Goal: Information Seeking & Learning: Learn about a topic

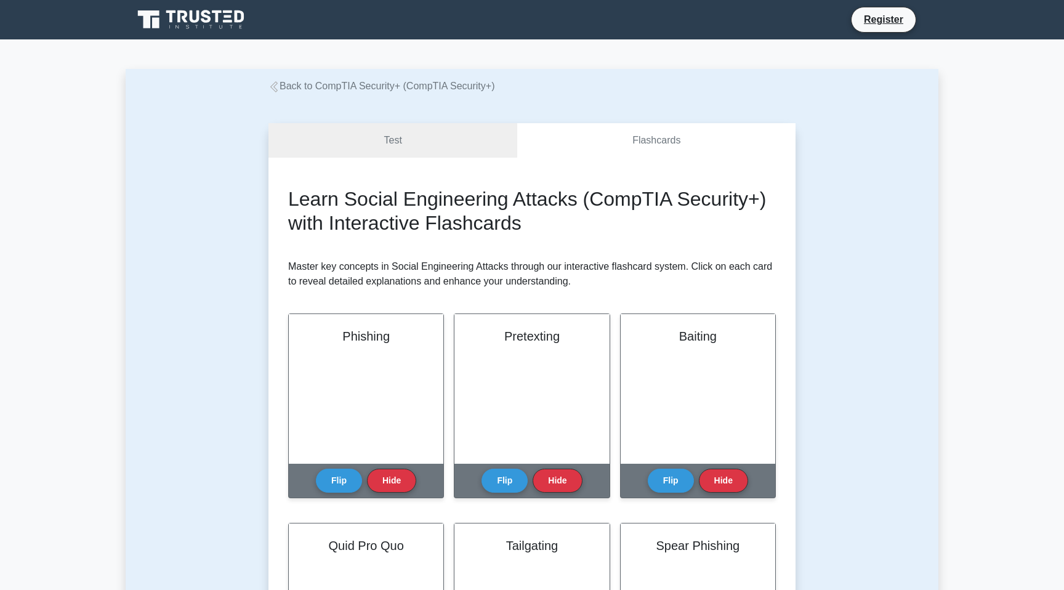
scroll to position [451, 0]
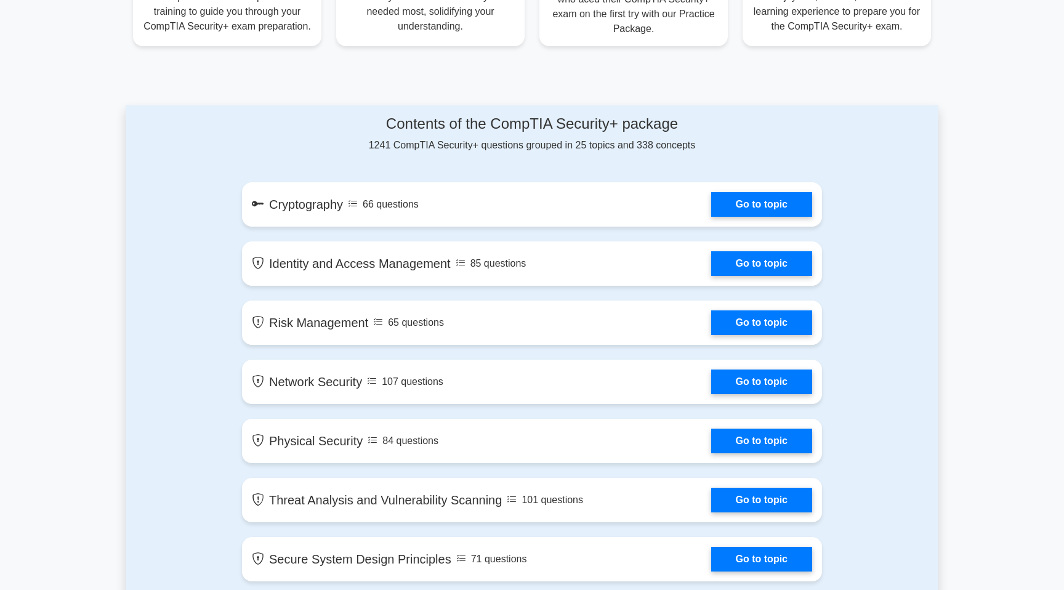
scroll to position [564, 0]
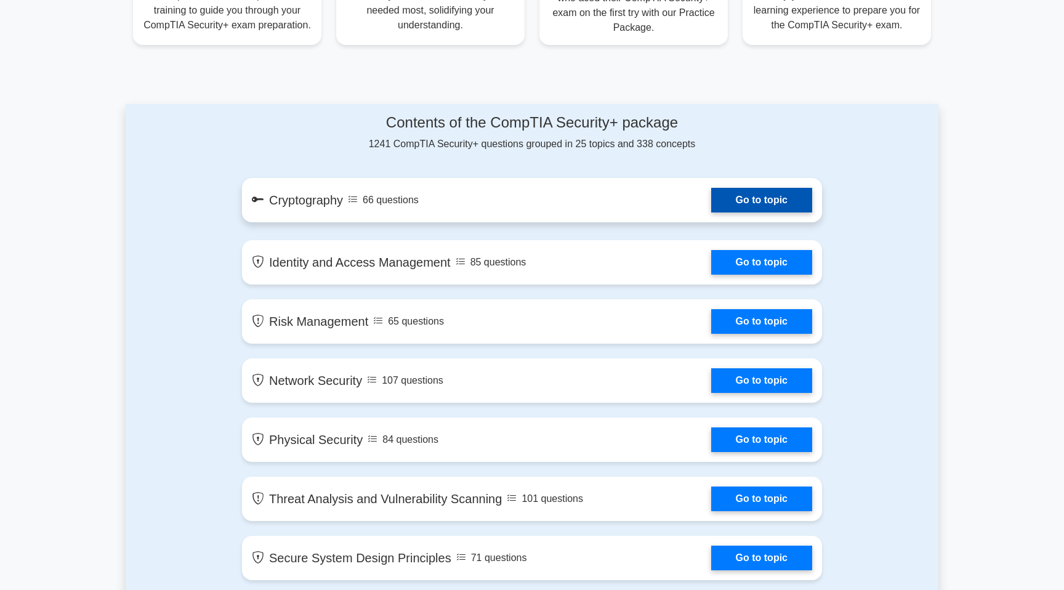
click at [711, 208] on link "Go to topic" at bounding box center [761, 200] width 101 height 25
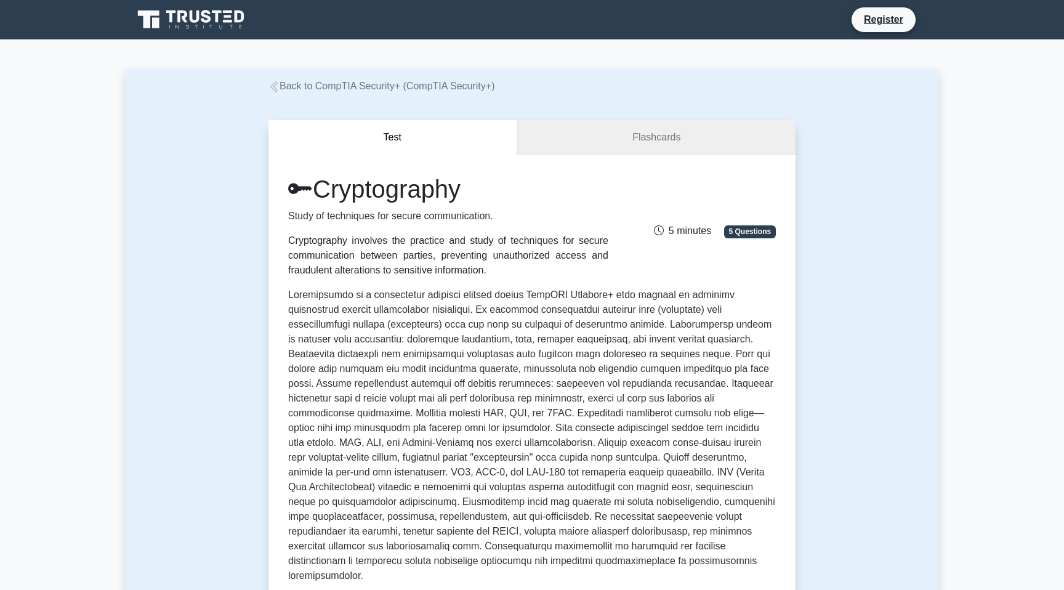
click at [573, 142] on link "Flashcards" at bounding box center [656, 137] width 278 height 35
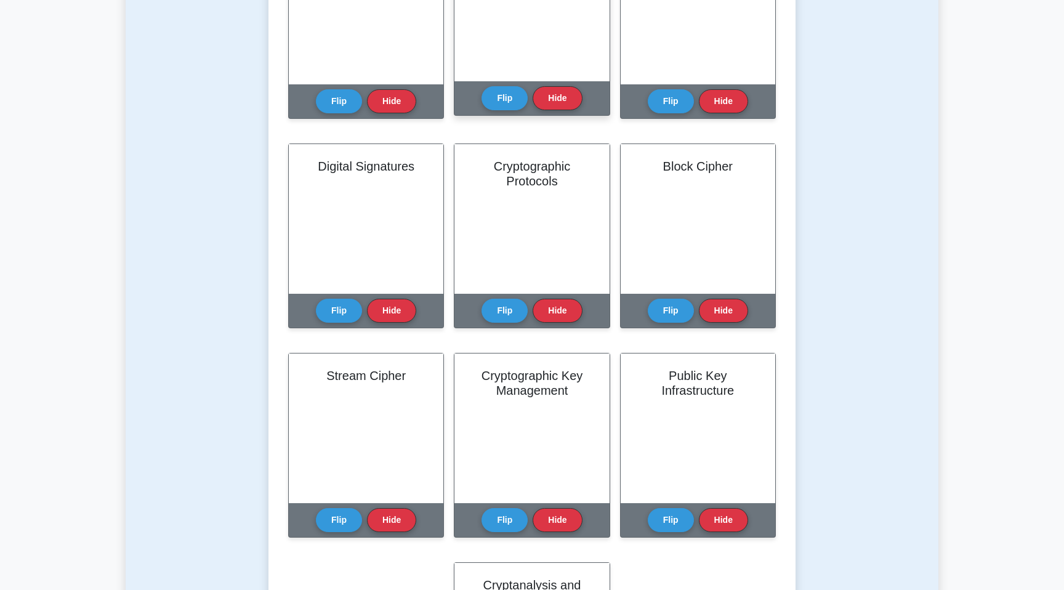
scroll to position [61, 0]
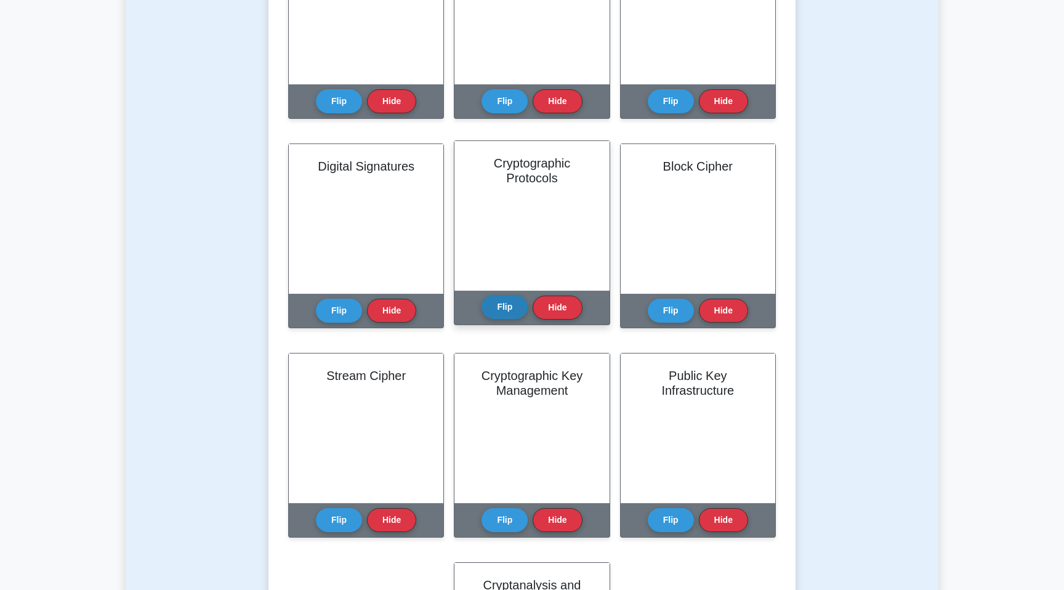
click at [498, 307] on button "Flip" at bounding box center [505, 307] width 46 height 24
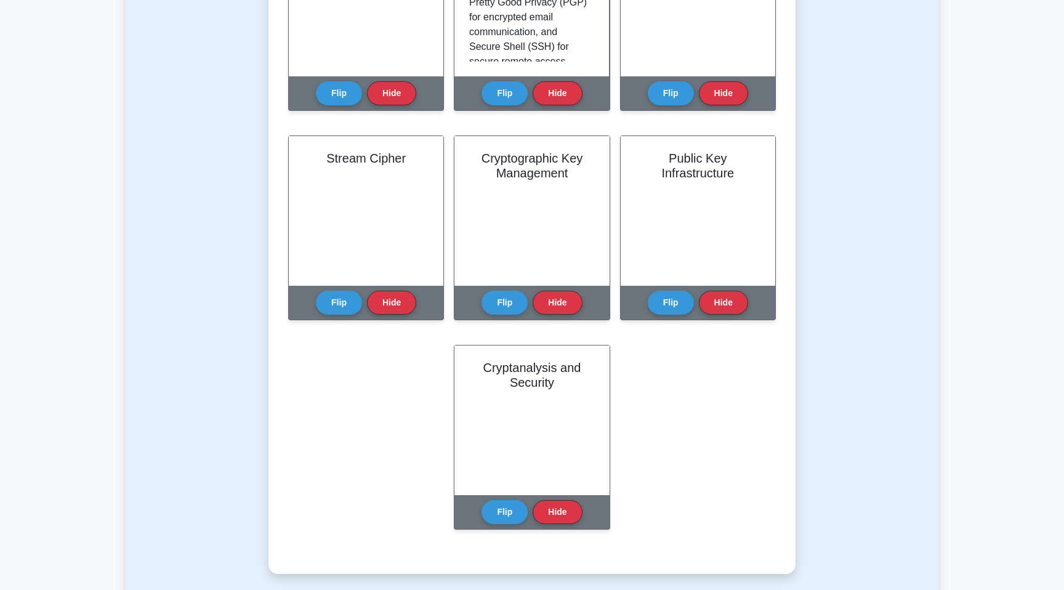
scroll to position [601, 0]
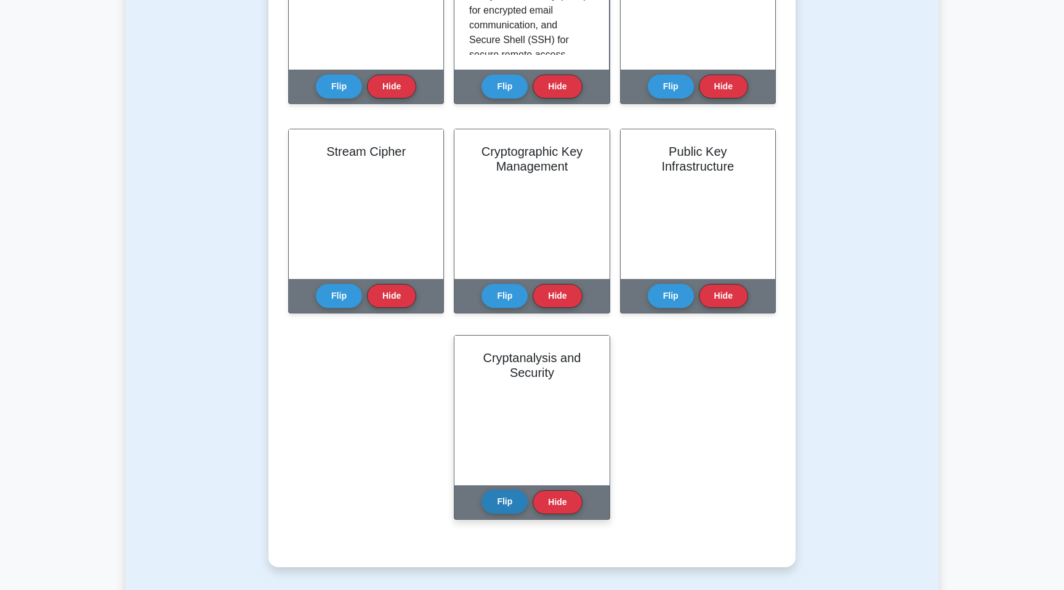
click at [507, 502] on button "Flip" at bounding box center [505, 502] width 46 height 24
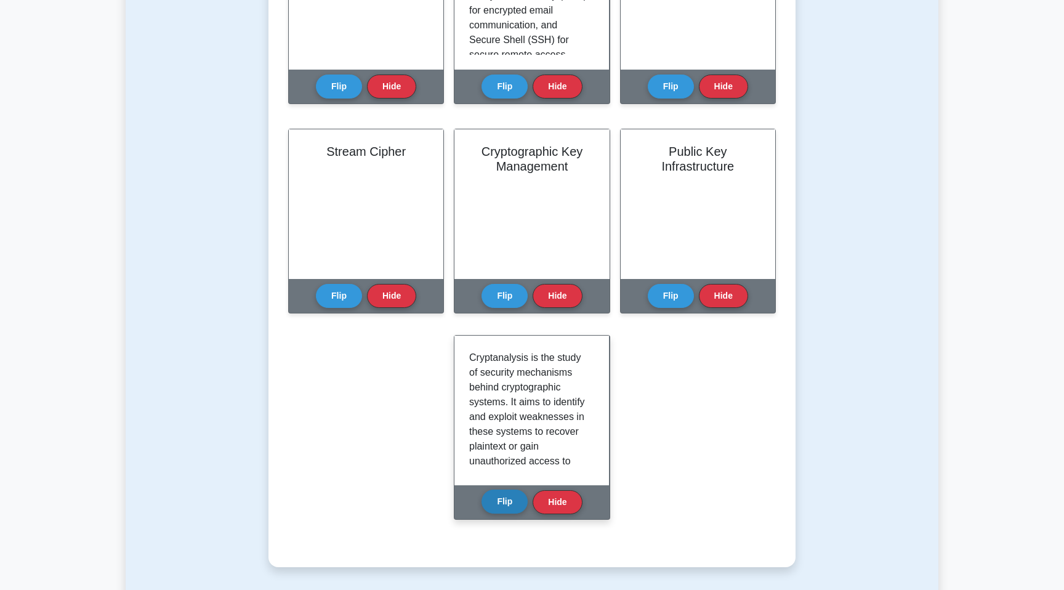
click at [507, 502] on button "Flip" at bounding box center [505, 502] width 46 height 24
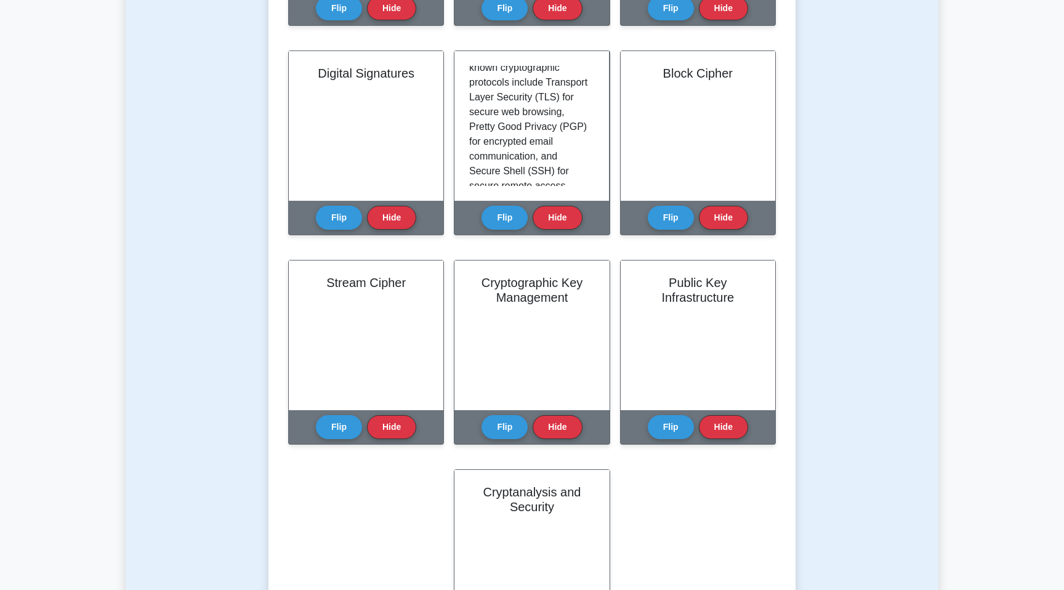
scroll to position [468, 0]
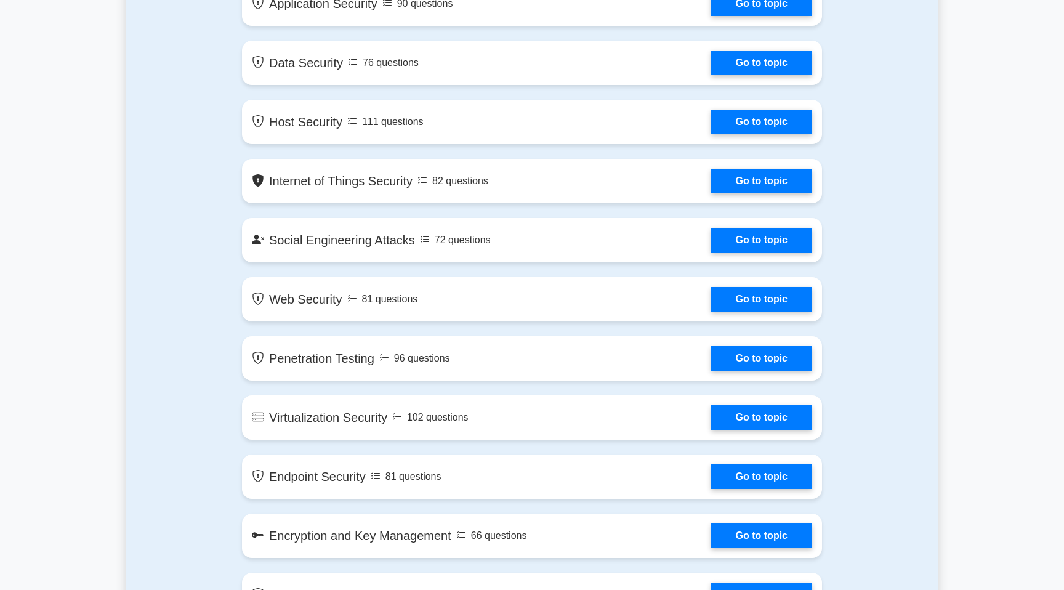
scroll to position [1474, 0]
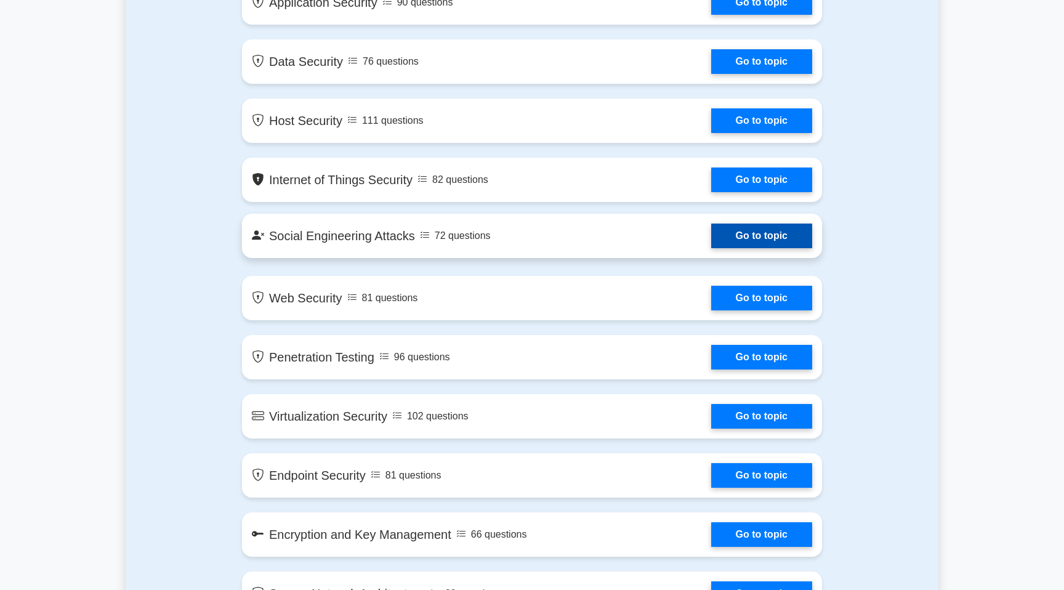
click at [711, 235] on link "Go to topic" at bounding box center [761, 236] width 101 height 25
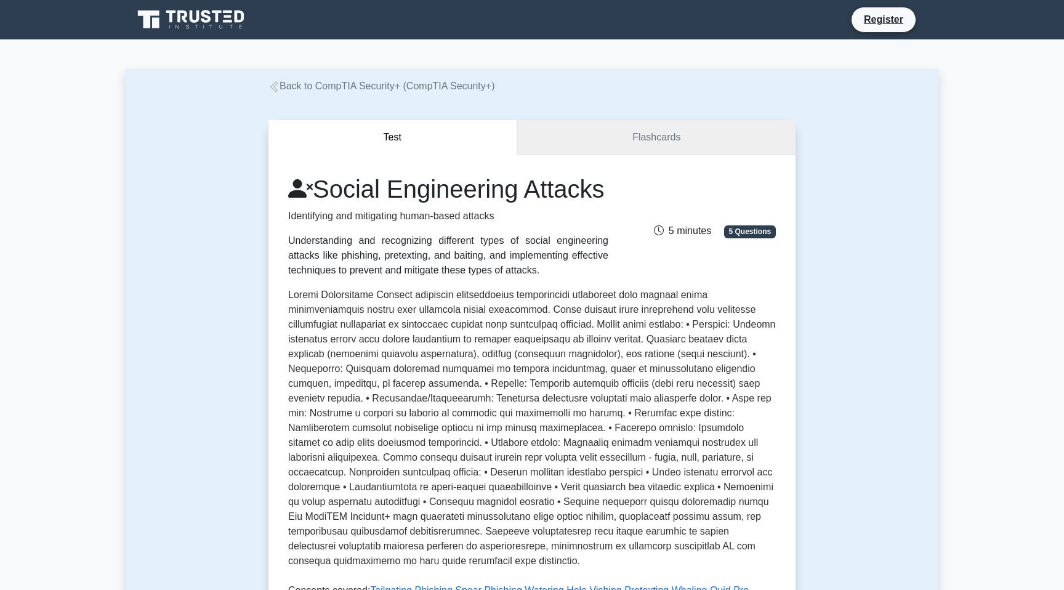
click at [607, 130] on link "Flashcards" at bounding box center [656, 137] width 278 height 35
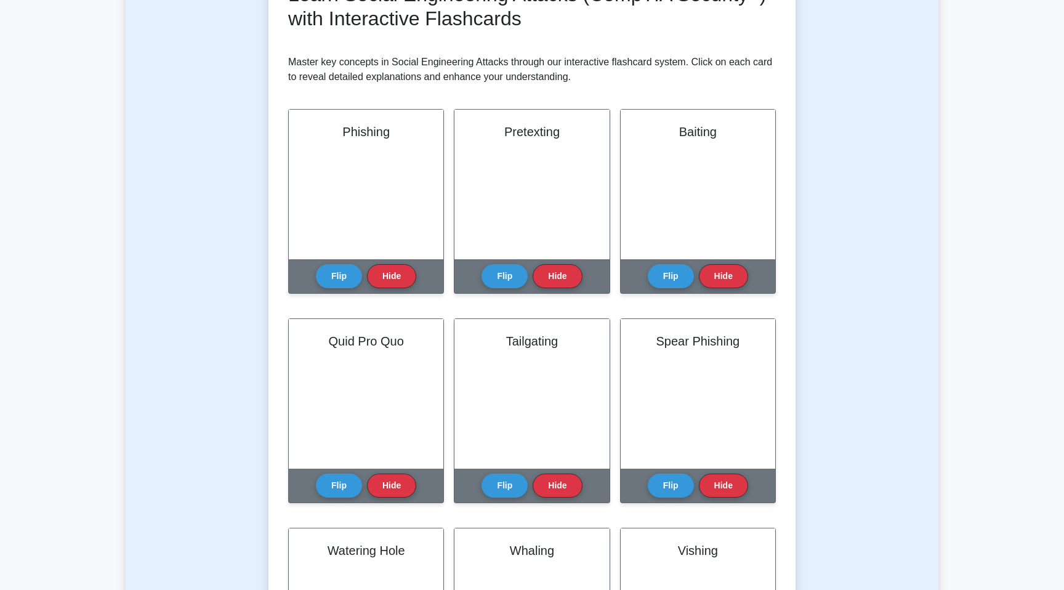
scroll to position [201, 0]
click at [504, 265] on button "Flip" at bounding box center [505, 273] width 46 height 24
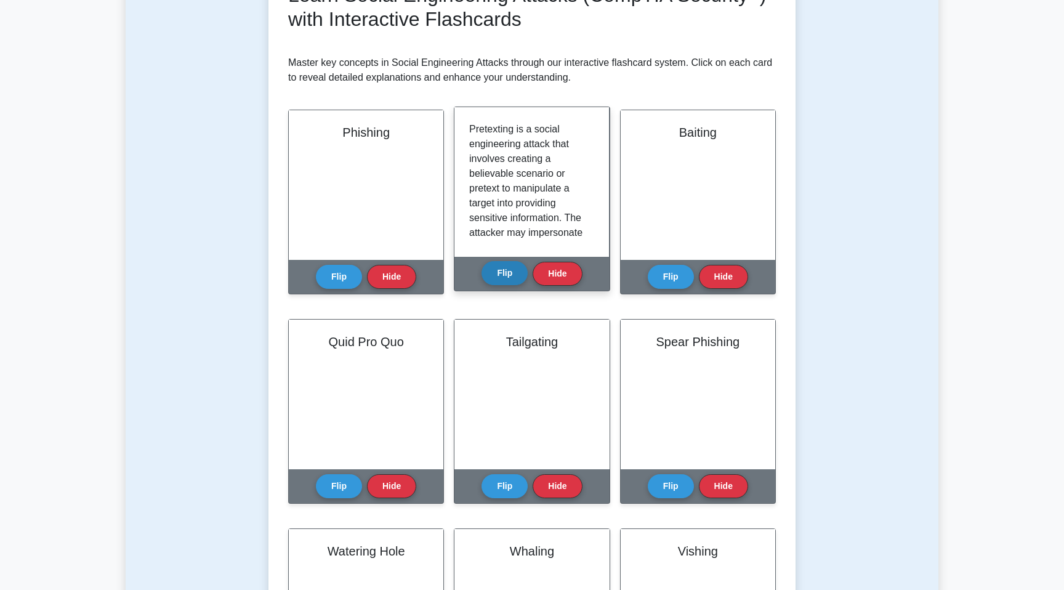
click at [504, 265] on button "Flip" at bounding box center [505, 273] width 46 height 24
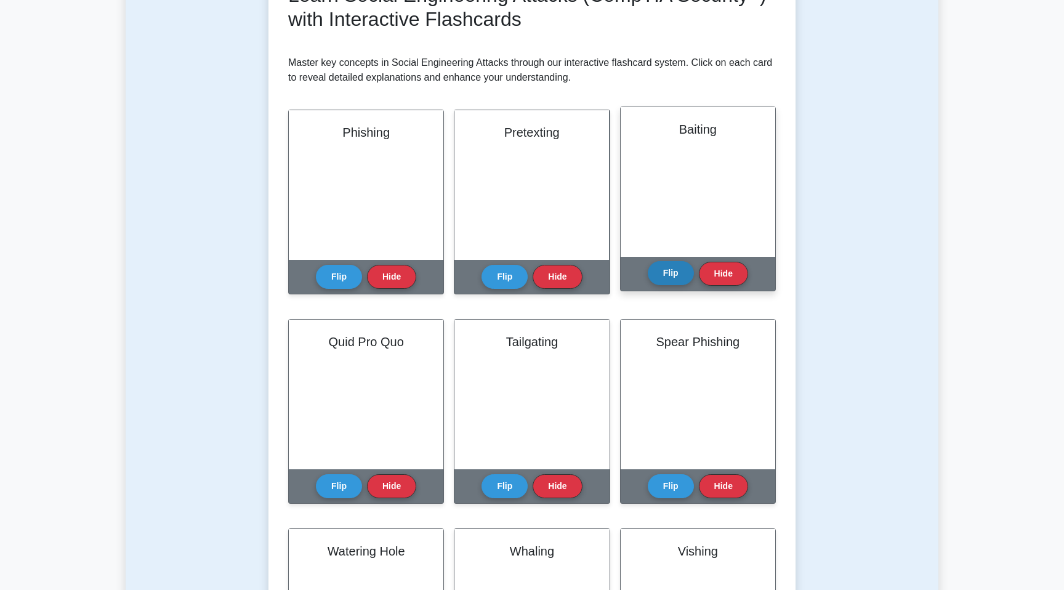
click at [657, 277] on button "Flip" at bounding box center [671, 273] width 46 height 24
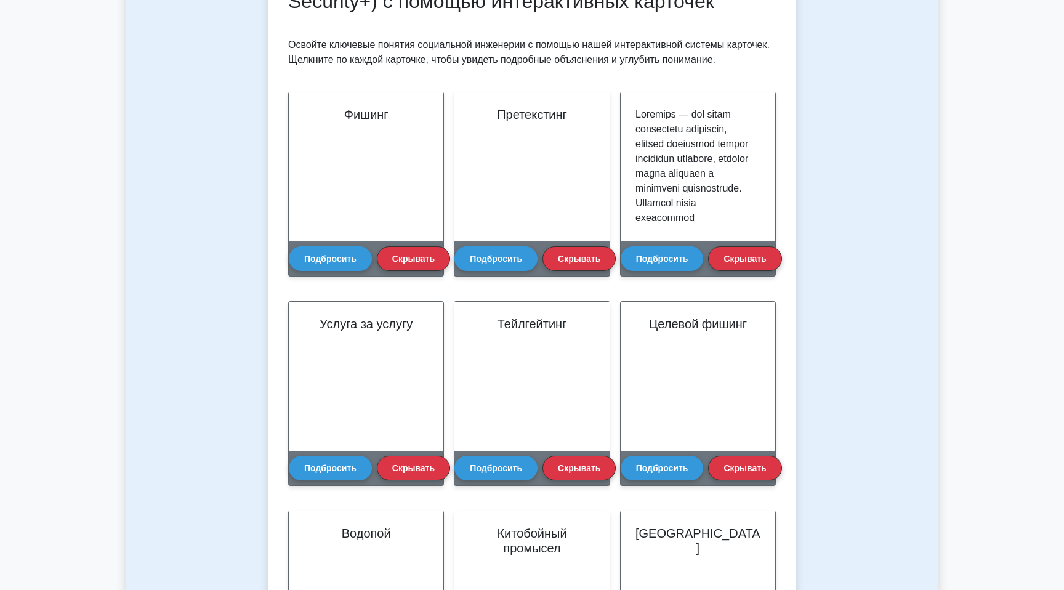
scroll to position [221, 0]
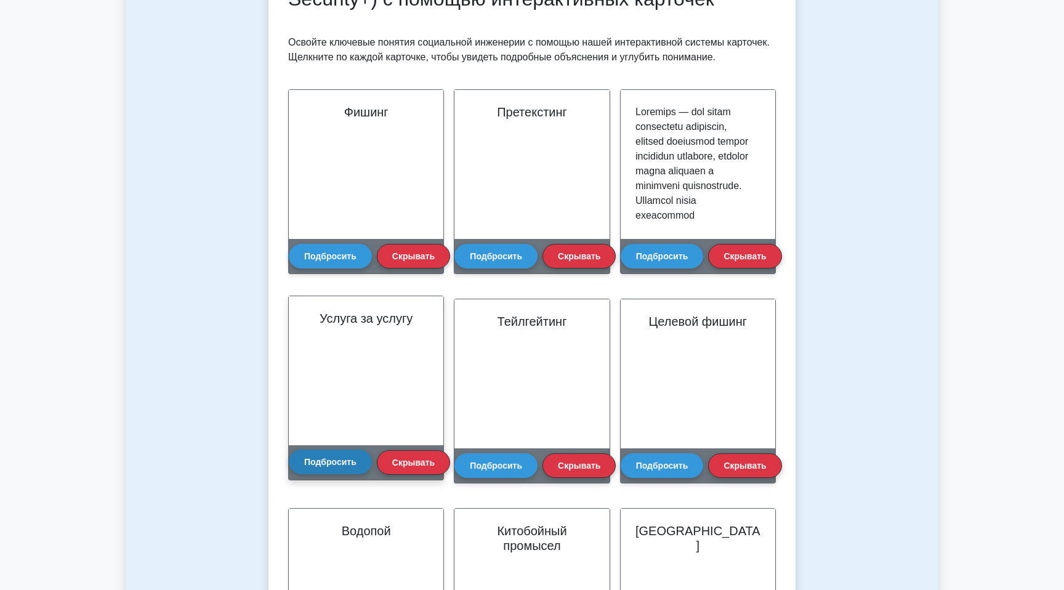
click at [326, 465] on font "Подбросить" at bounding box center [330, 462] width 52 height 10
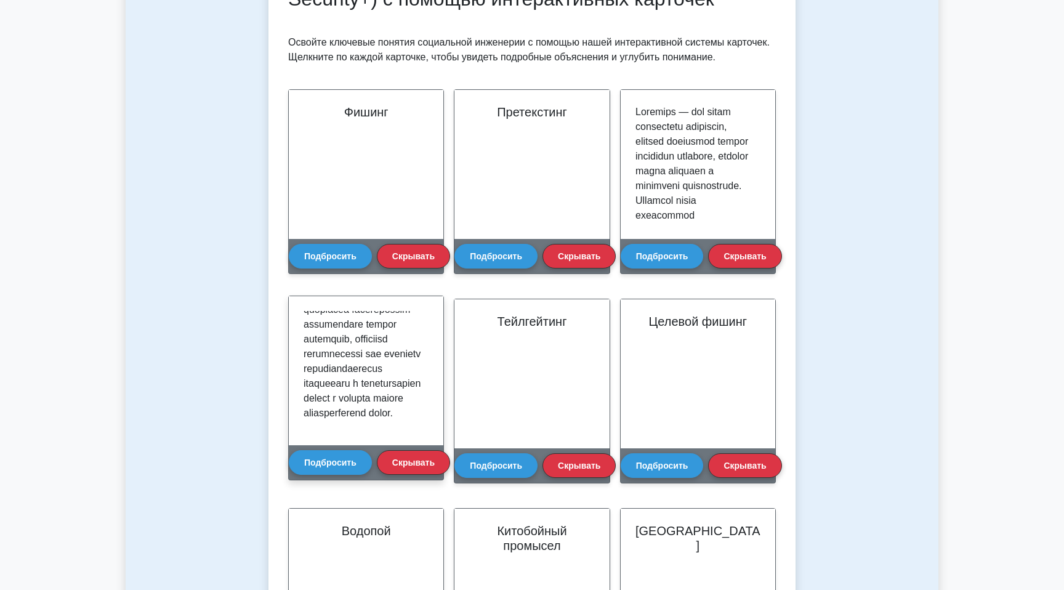
scroll to position [512, 0]
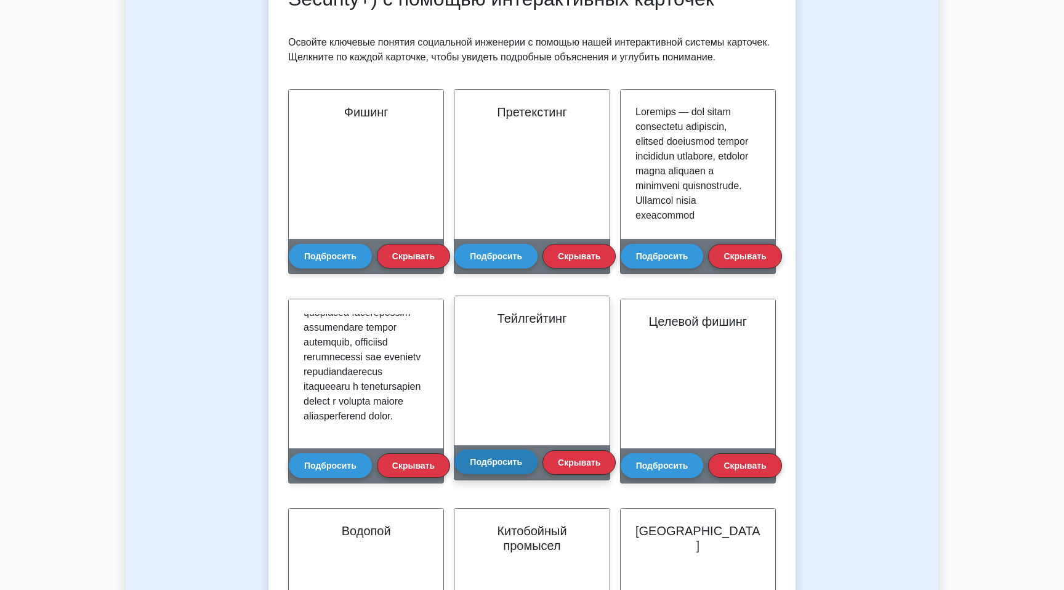
click at [493, 463] on font "Подбросить" at bounding box center [496, 462] width 52 height 10
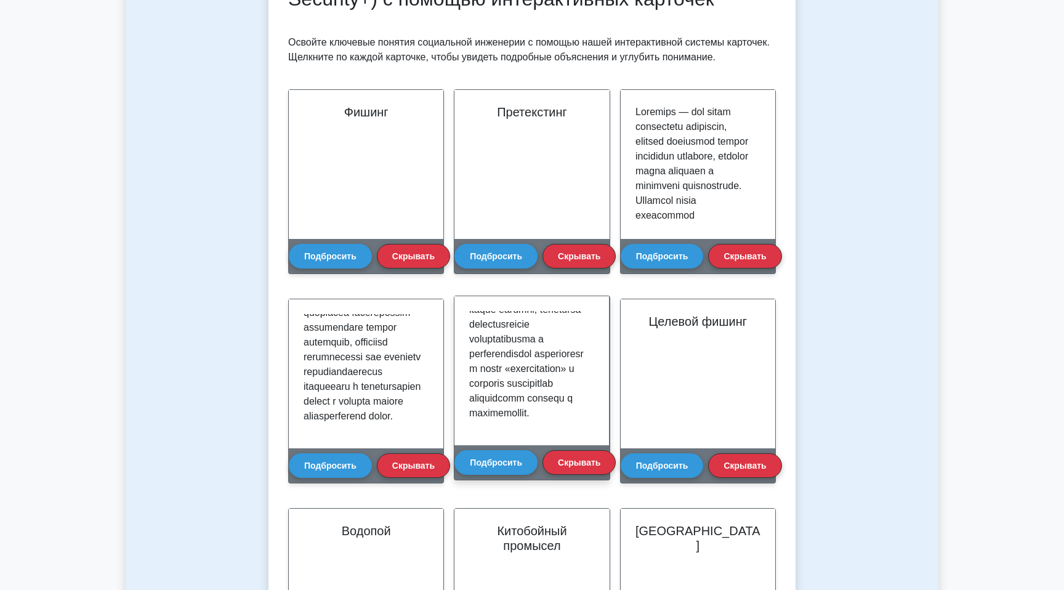
scroll to position [571, 0]
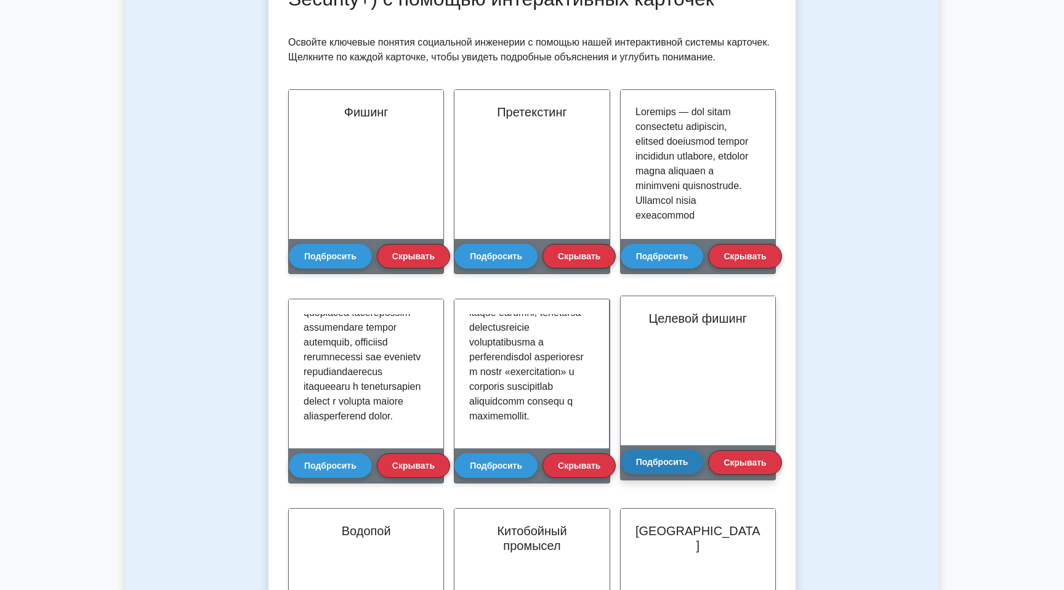
click at [663, 460] on font "Подбросить" at bounding box center [662, 462] width 52 height 10
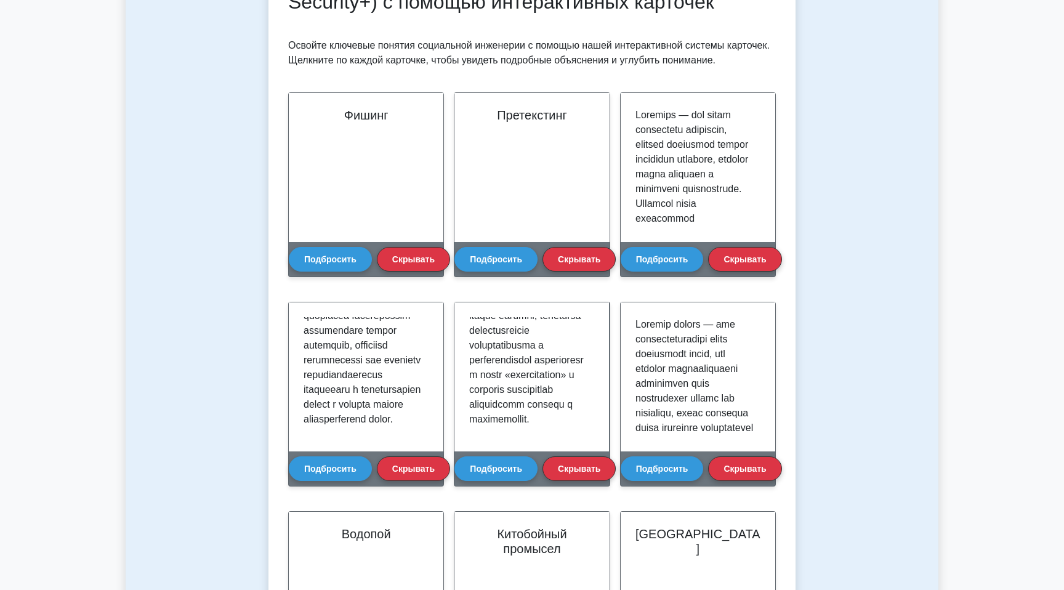
scroll to position [378, 0]
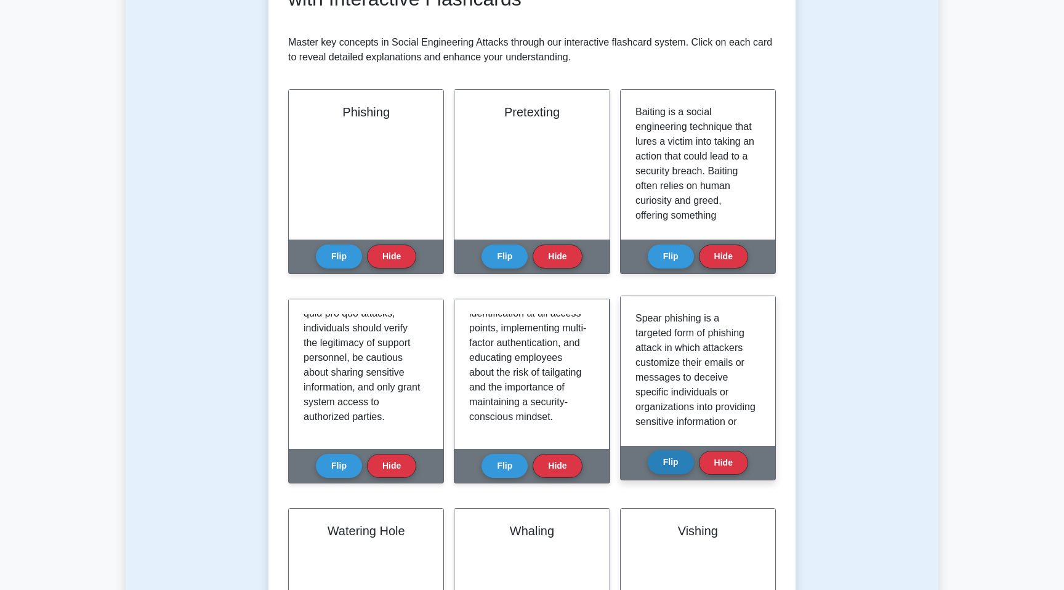
click at [682, 460] on button "Flip" at bounding box center [671, 462] width 46 height 24
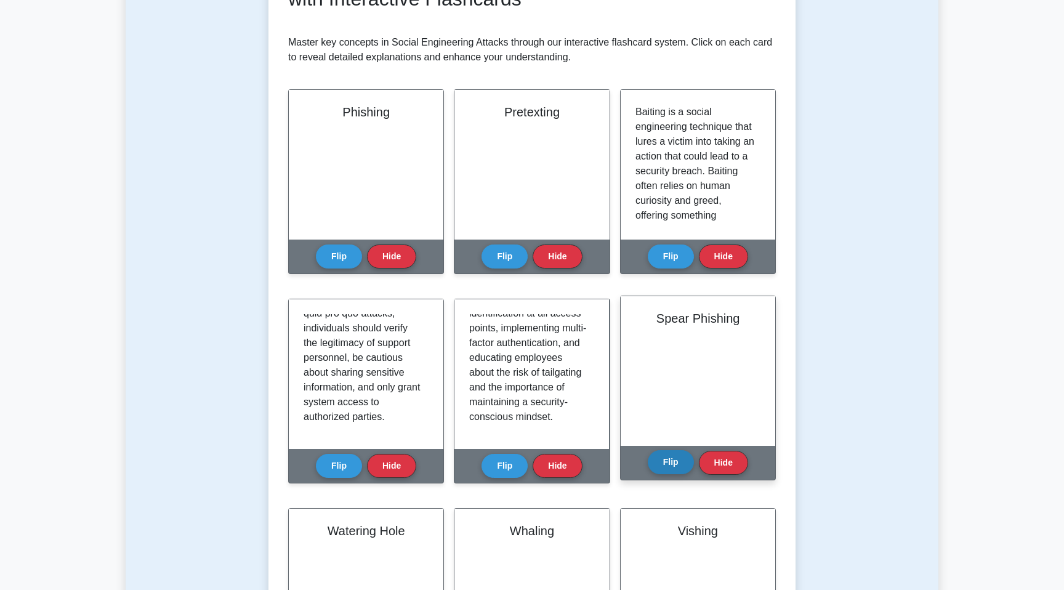
click at [682, 460] on button "Flip" at bounding box center [671, 462] width 46 height 24
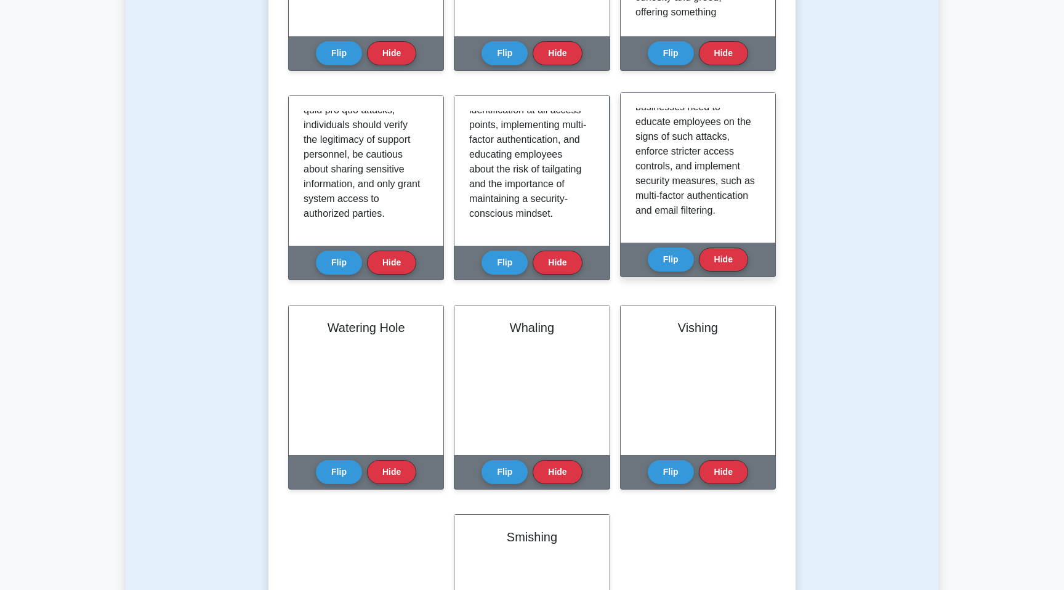
scroll to position [427, 0]
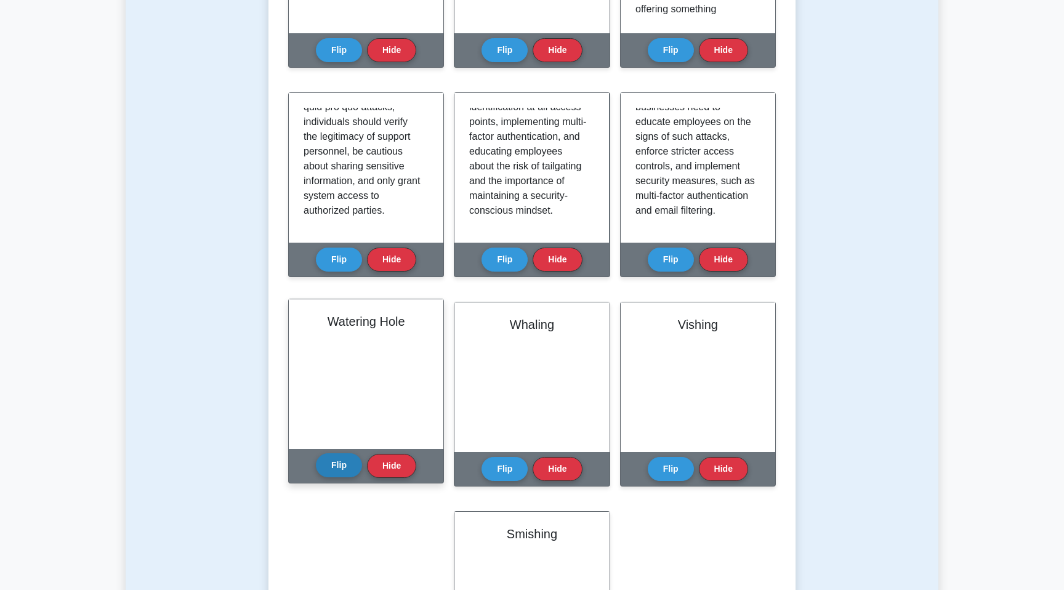
click at [335, 466] on button "Flip" at bounding box center [339, 465] width 46 height 24
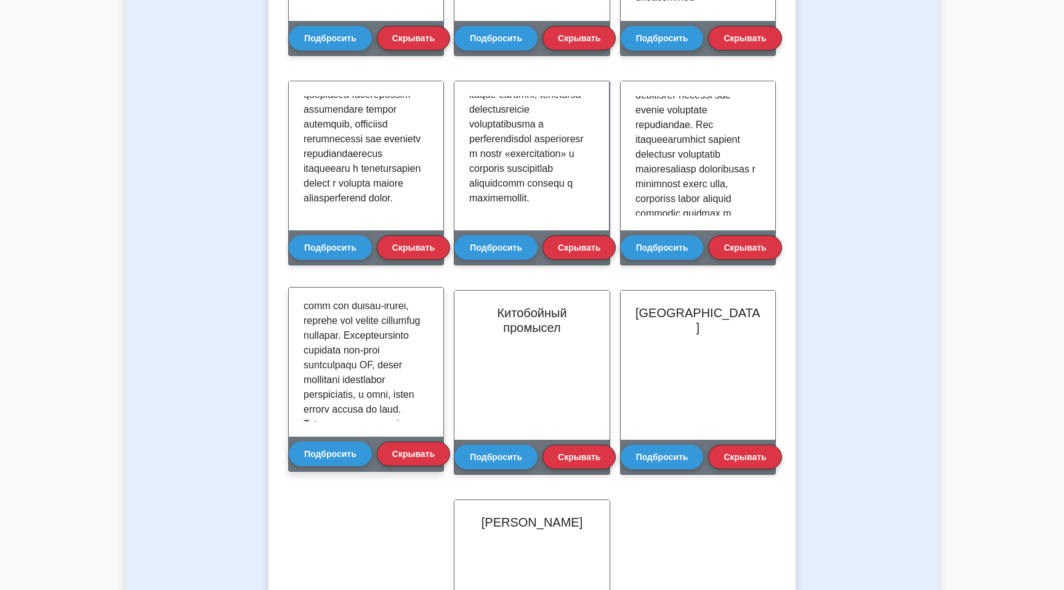
scroll to position [106, 0]
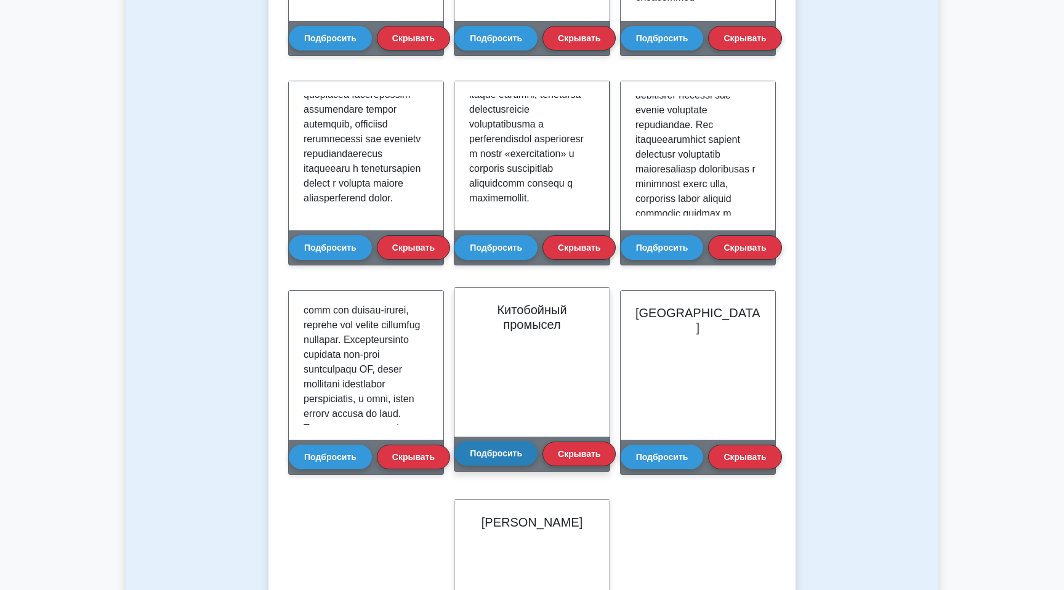
click at [492, 458] on font "Подбросить" at bounding box center [496, 453] width 52 height 10
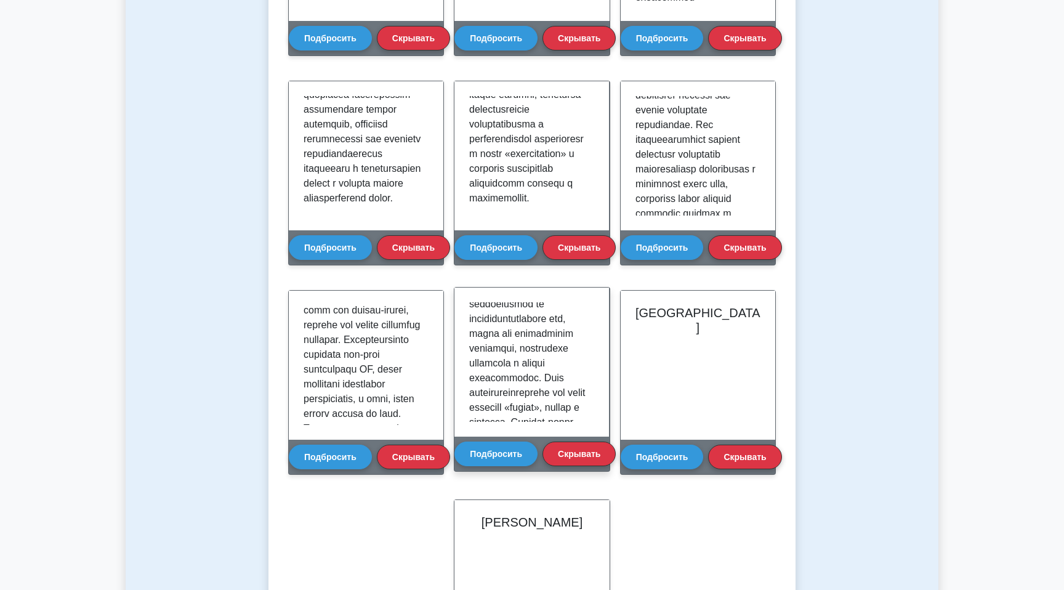
scroll to position [49, 0]
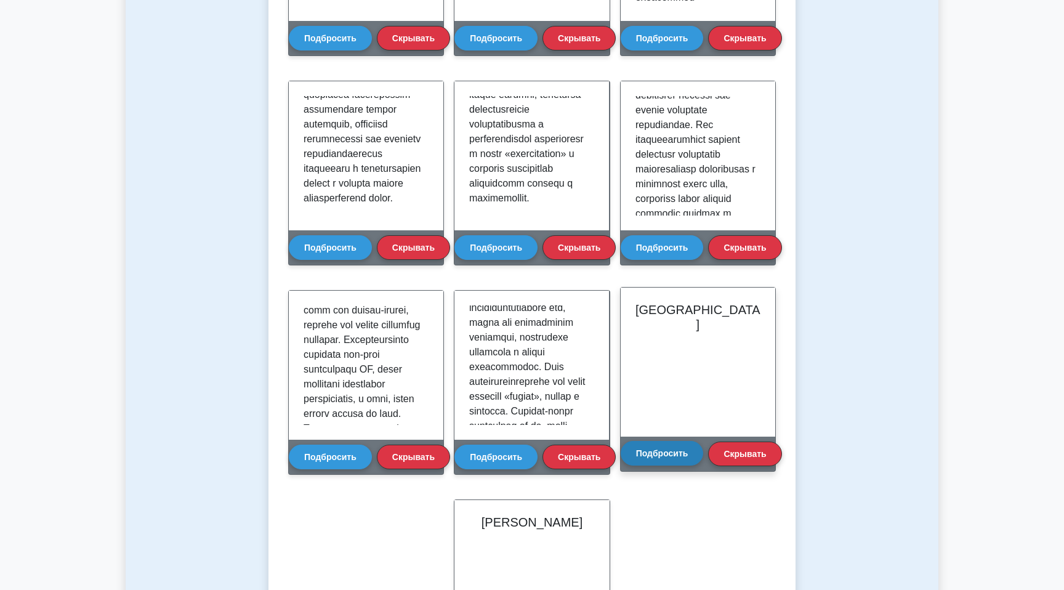
click at [661, 447] on button "Подбросить" at bounding box center [662, 453] width 83 height 25
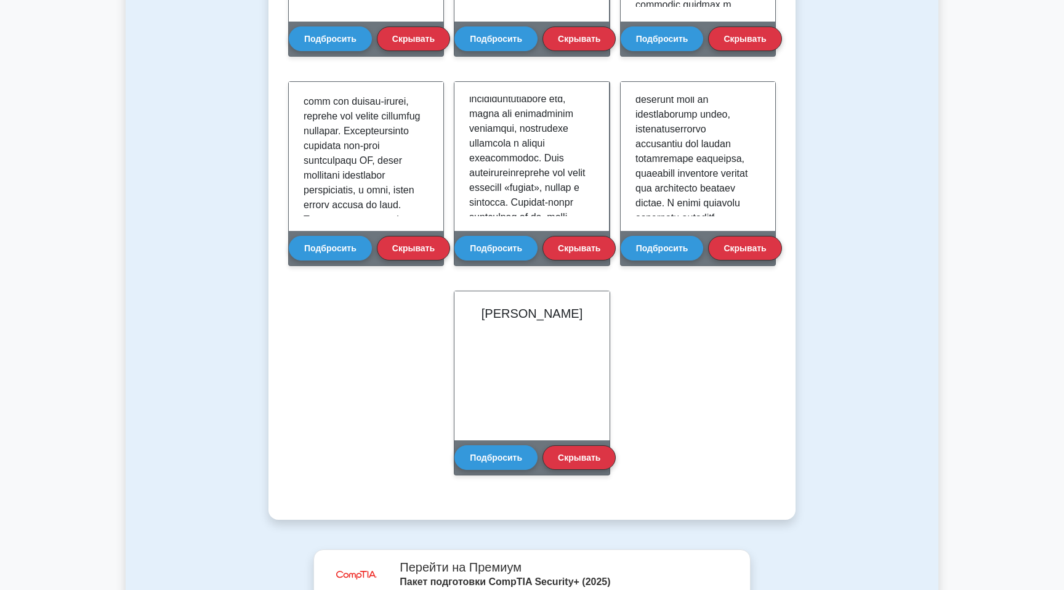
scroll to position [704, 0]
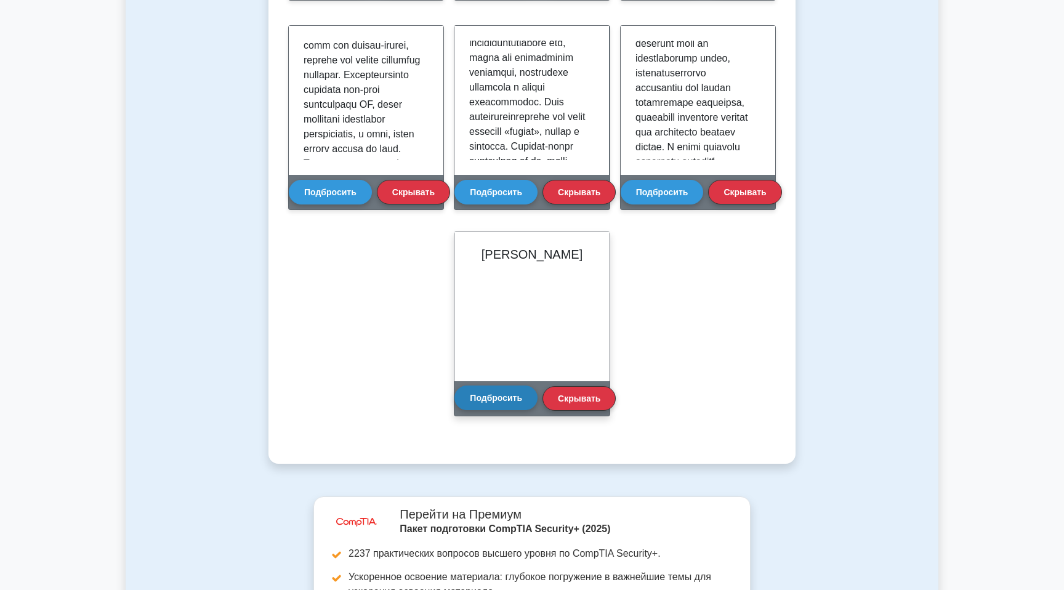
click at [484, 410] on button "Подбросить" at bounding box center [496, 398] width 83 height 25
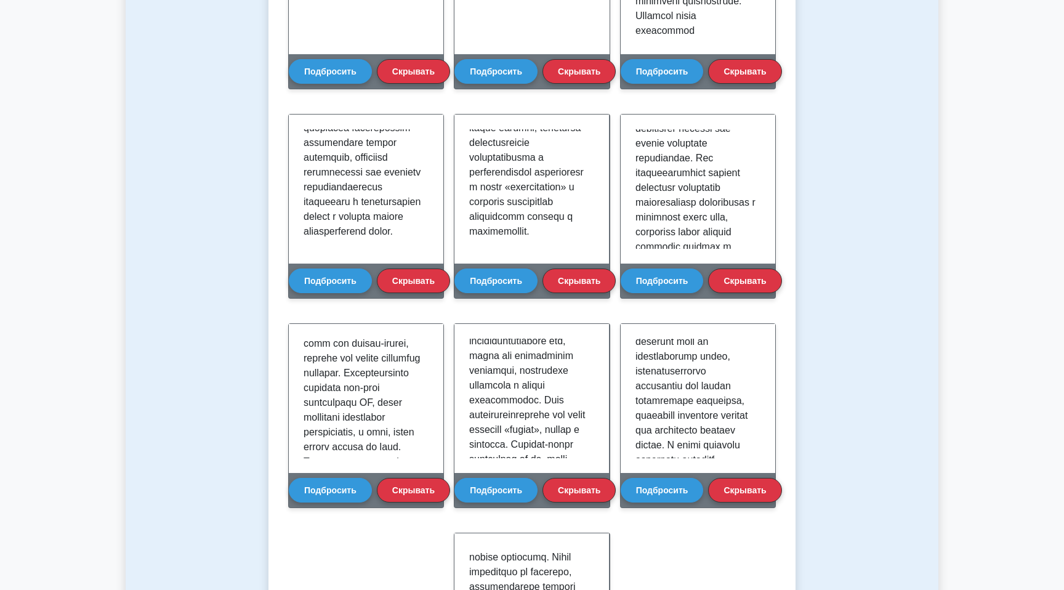
scroll to position [435, 0]
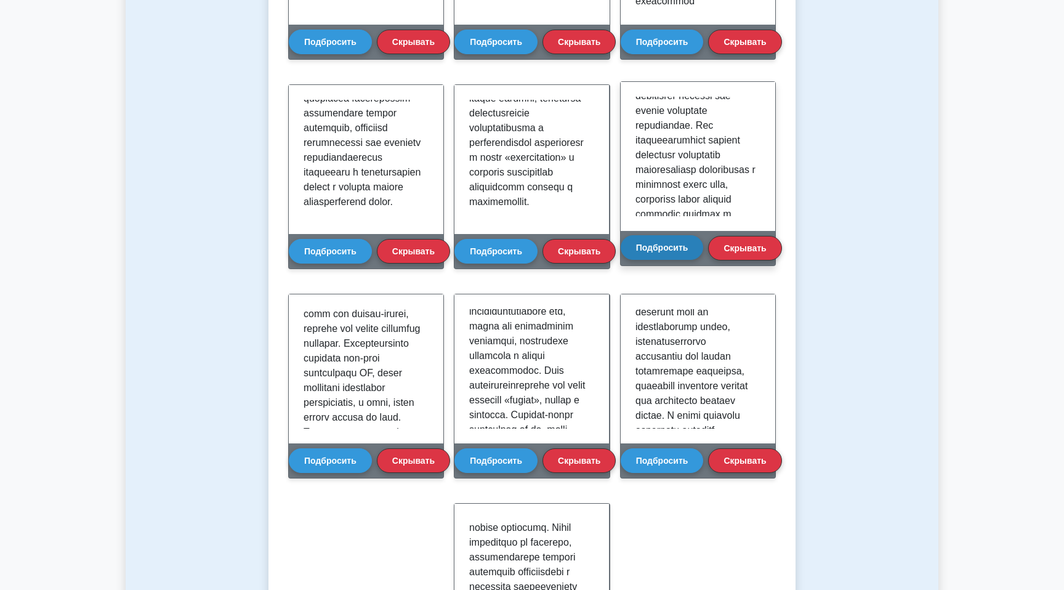
click at [651, 245] on font "Подбросить" at bounding box center [662, 248] width 52 height 10
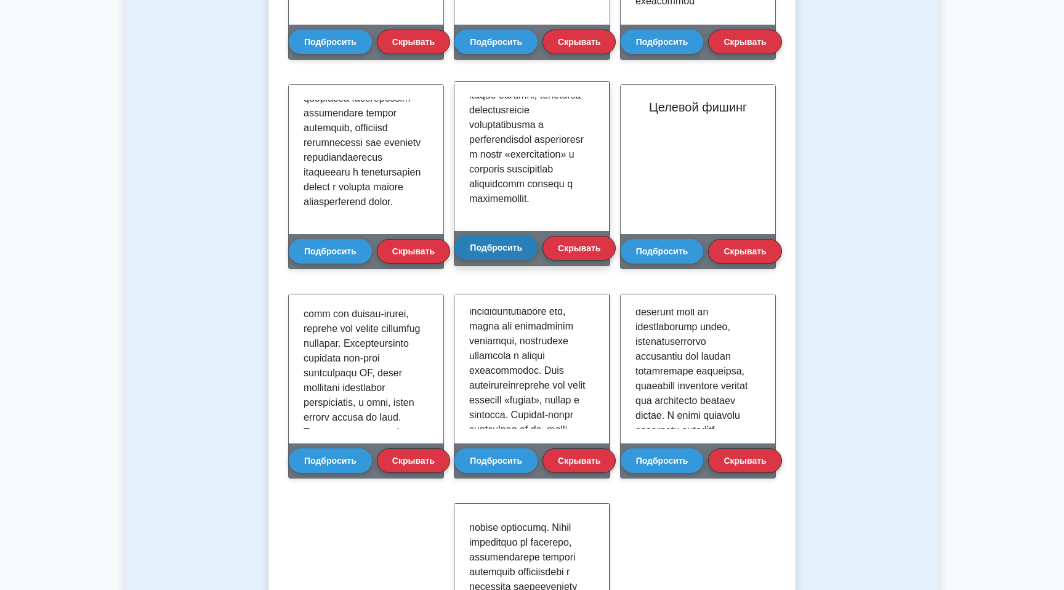
click at [501, 246] on font "Подбросить" at bounding box center [496, 248] width 52 height 10
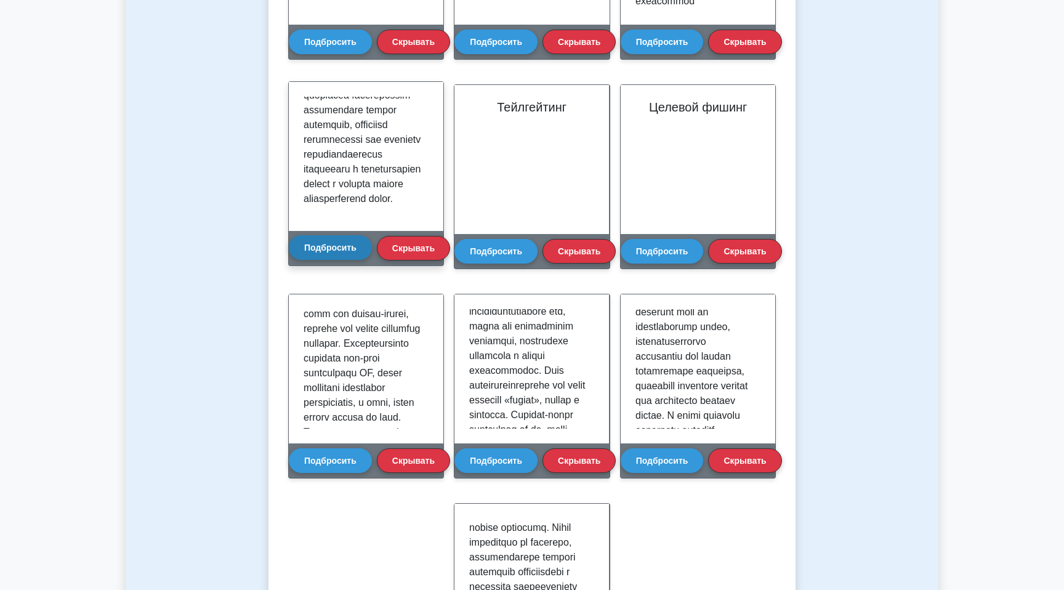
click at [328, 243] on font "Подбросить" at bounding box center [330, 248] width 52 height 10
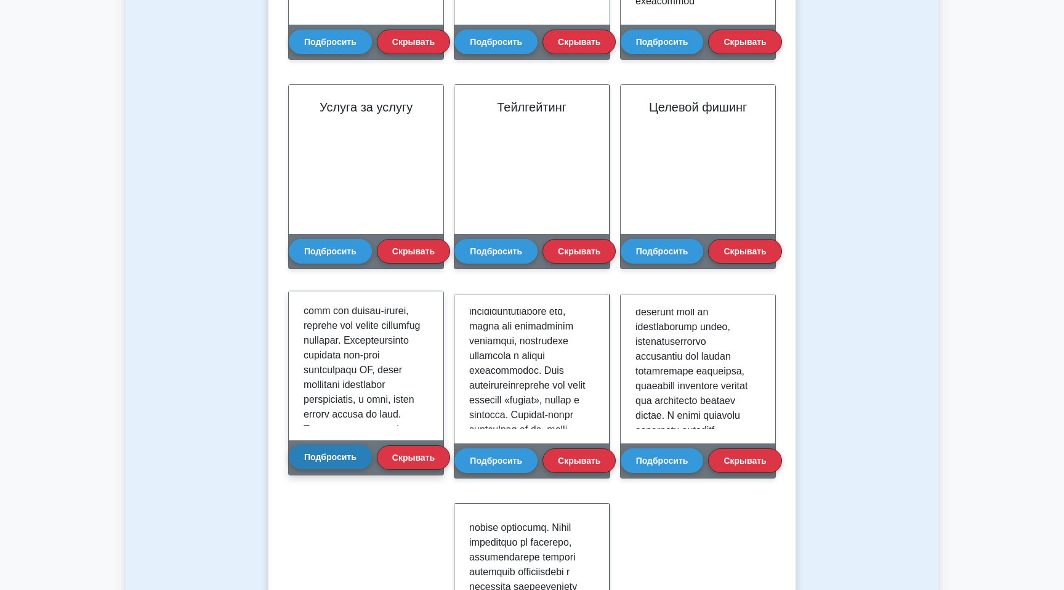
click at [323, 459] on font "Подбросить" at bounding box center [330, 457] width 52 height 10
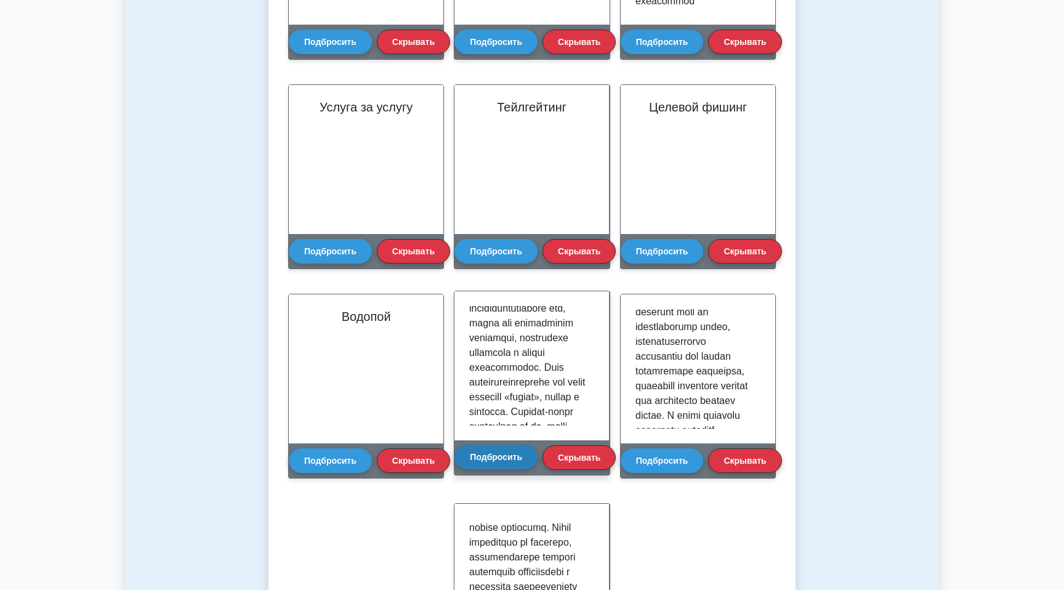
click at [506, 470] on div "Подбросить Скрывать" at bounding box center [535, 457] width 161 height 34
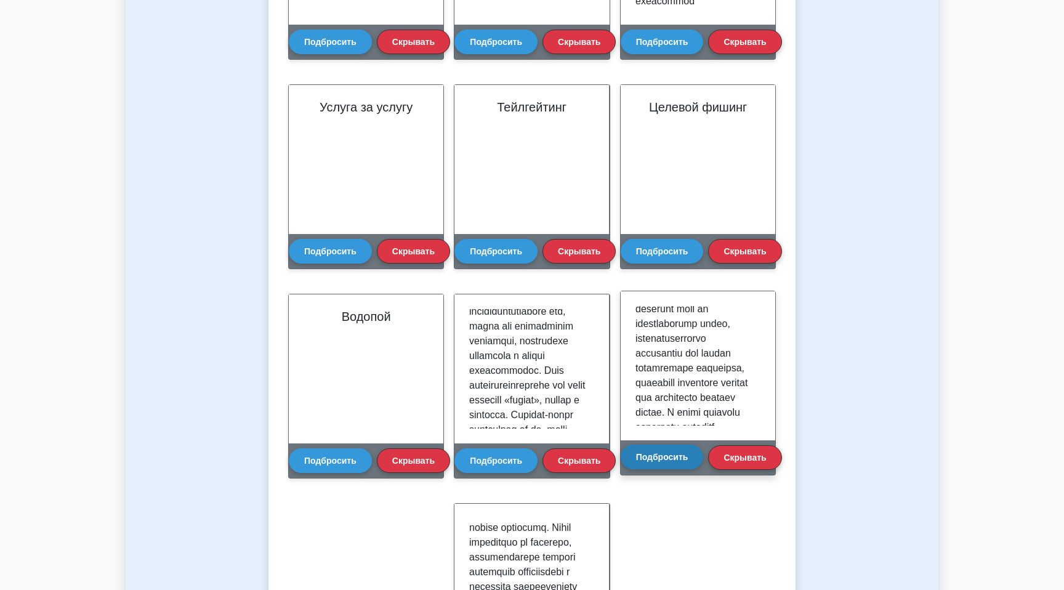
click at [668, 461] on font "Подбросить" at bounding box center [662, 457] width 52 height 10
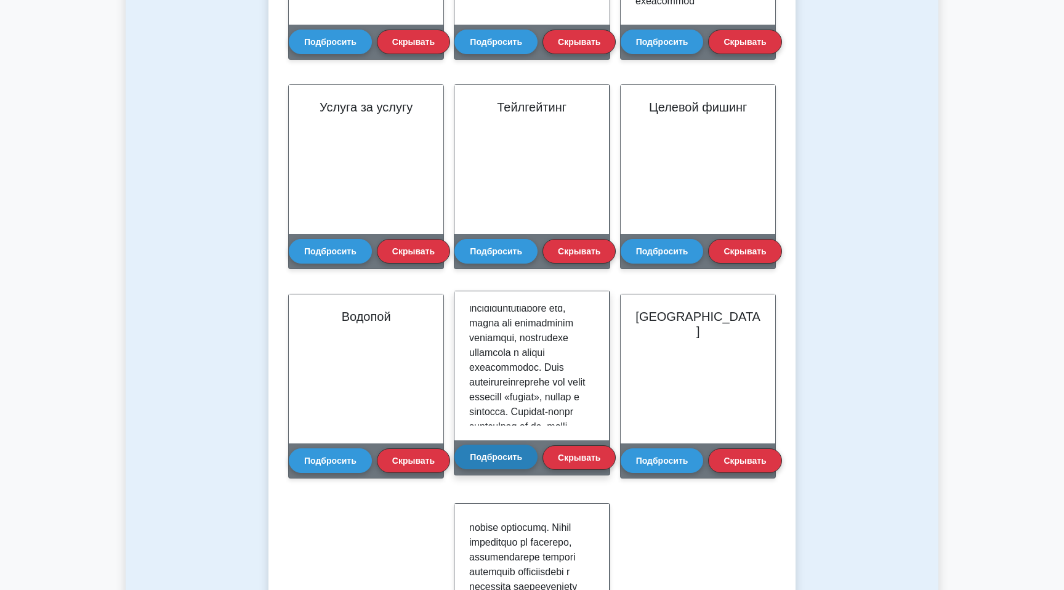
click at [515, 459] on font "Подбросить" at bounding box center [496, 457] width 52 height 10
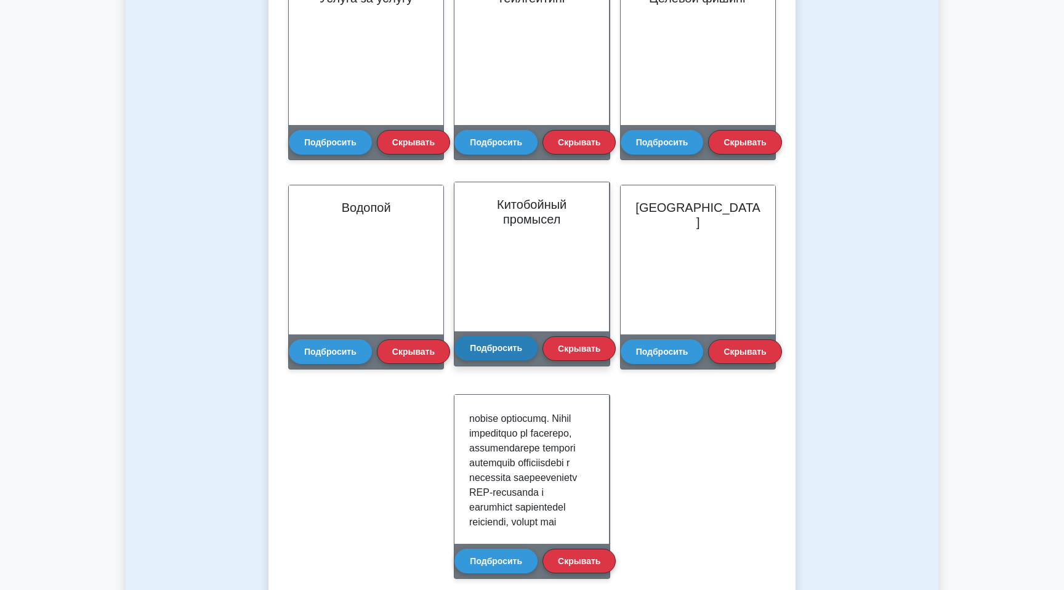
scroll to position [573, 0]
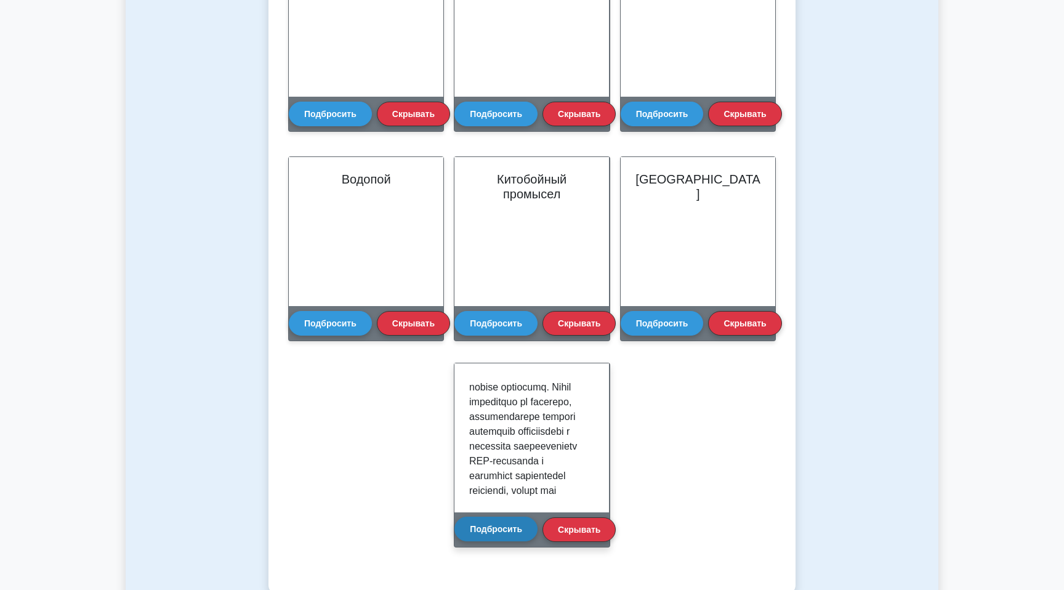
click at [504, 532] on font "Подбросить" at bounding box center [496, 529] width 52 height 10
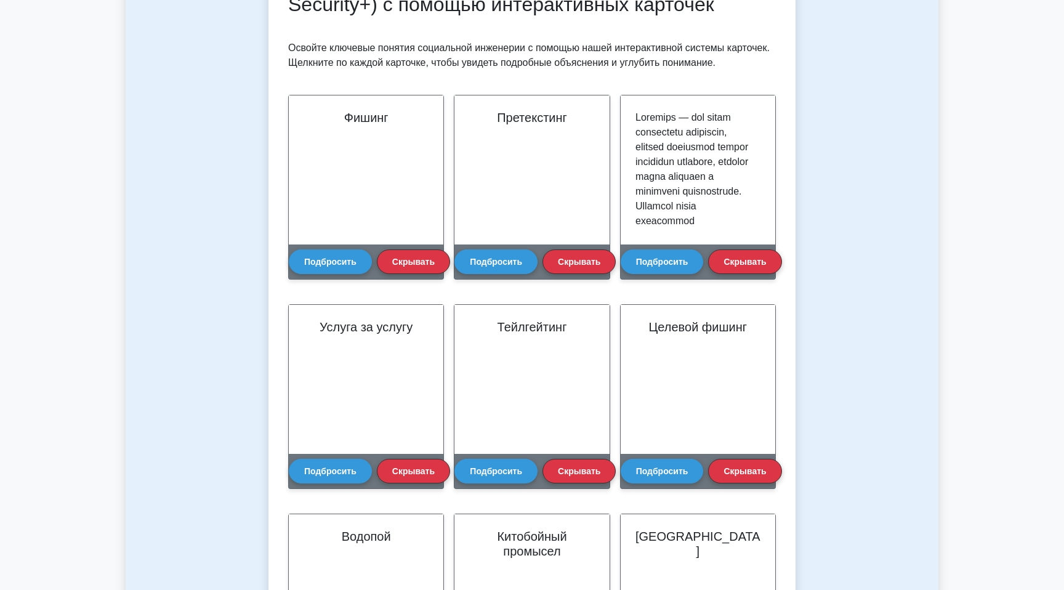
scroll to position [203, 0]
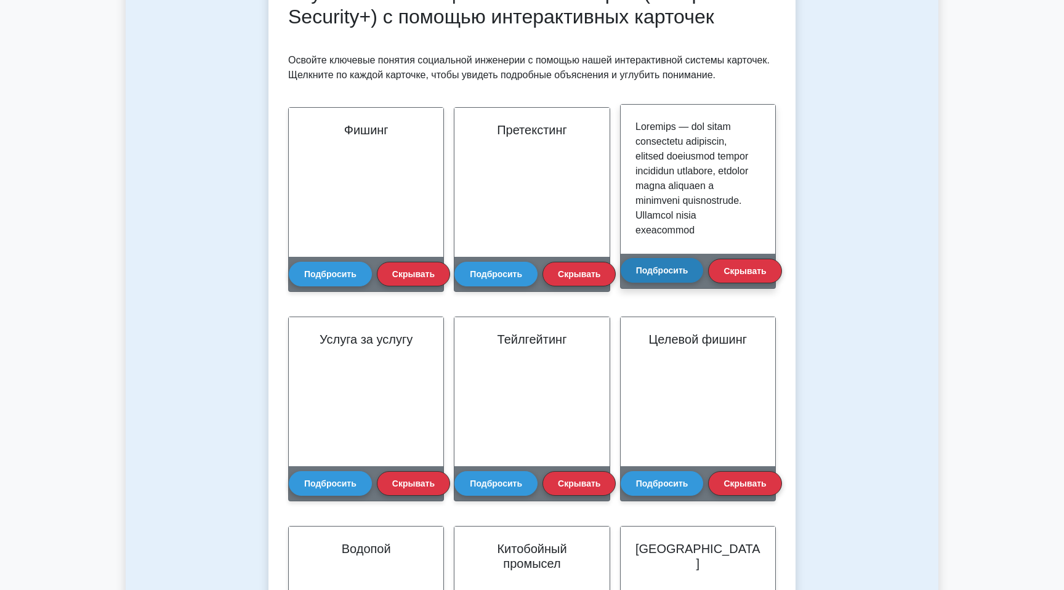
click at [666, 269] on font "Подбросить" at bounding box center [662, 270] width 52 height 10
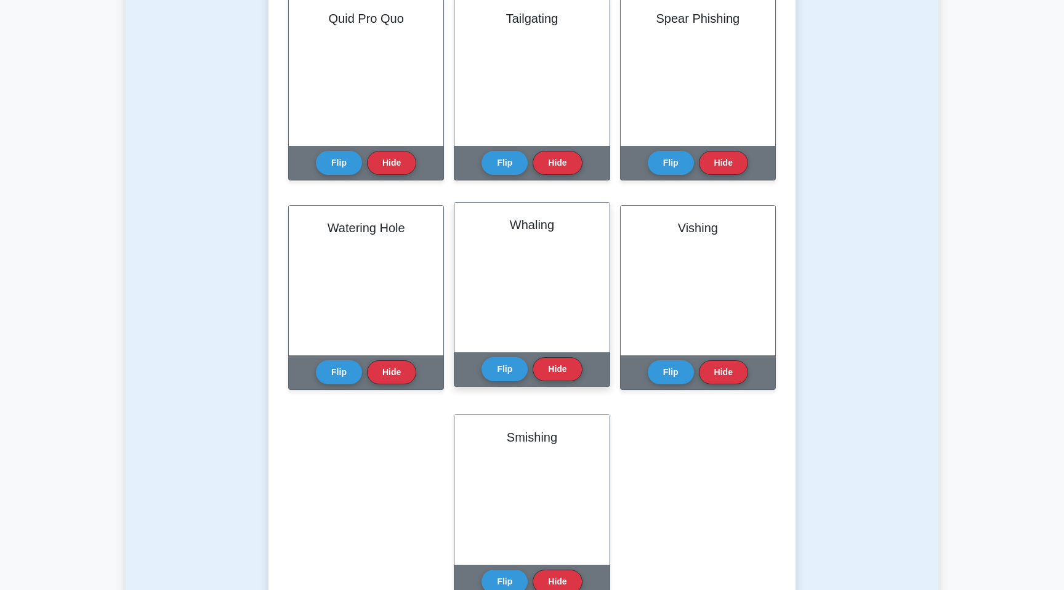
scroll to position [11, 0]
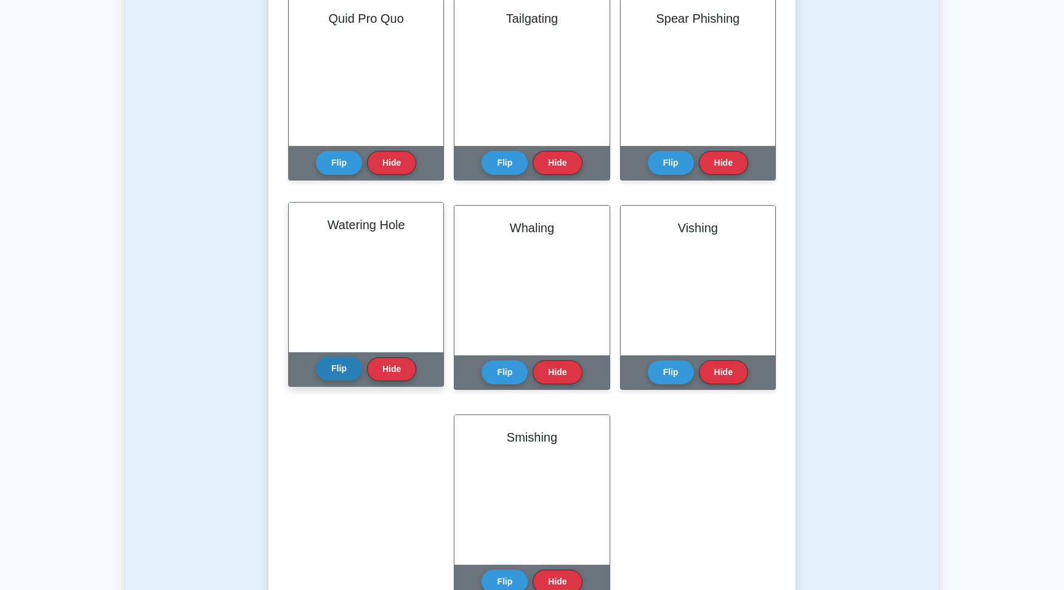
click at [337, 361] on button "Flip" at bounding box center [339, 369] width 46 height 24
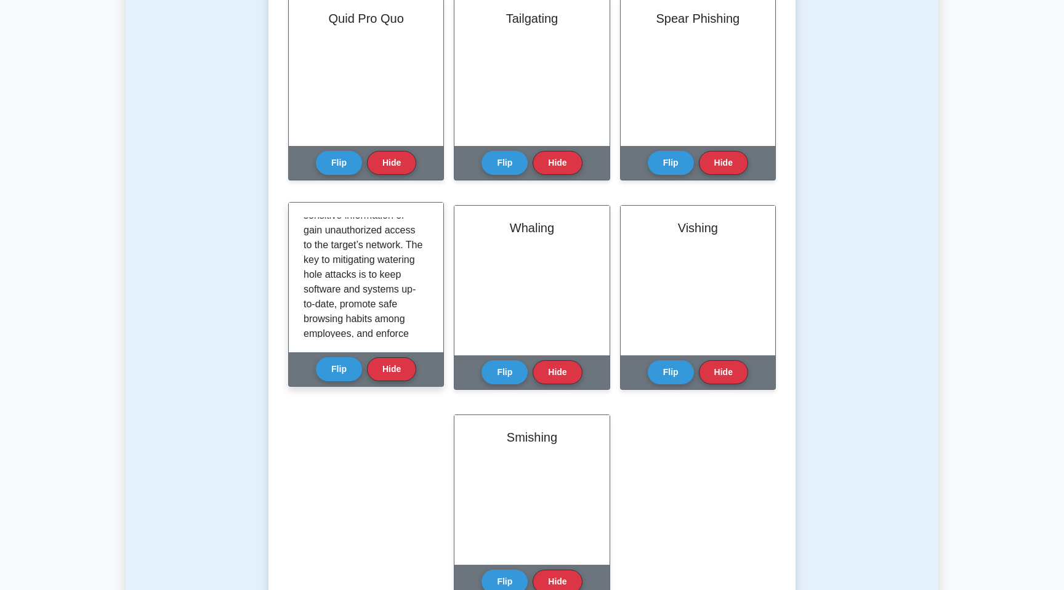
scroll to position [293, 0]
click at [330, 368] on button "Flip" at bounding box center [339, 369] width 46 height 24
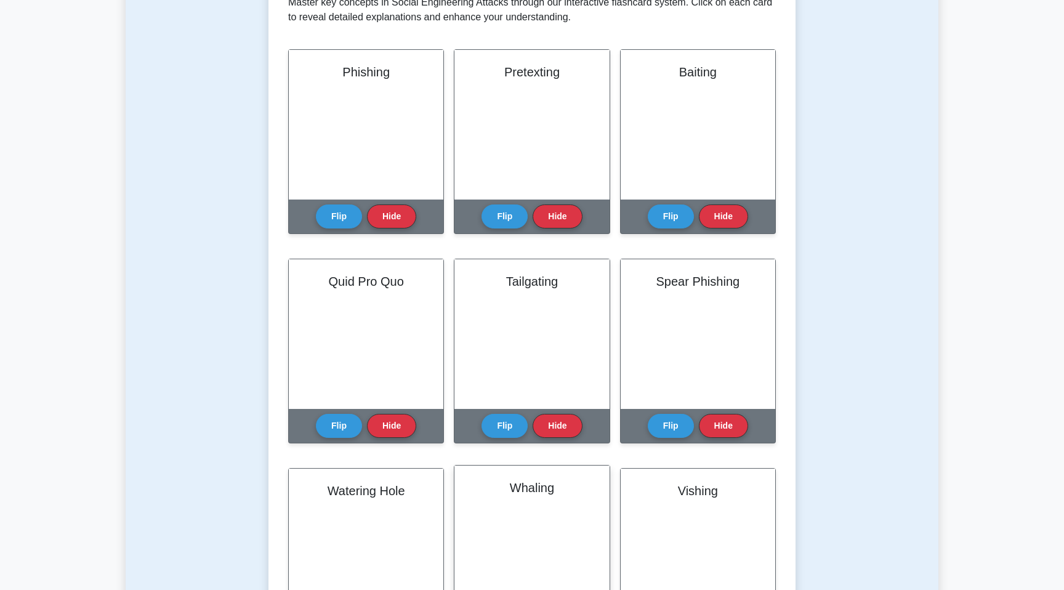
scroll to position [261, 0]
